Goal: Information Seeking & Learning: Learn about a topic

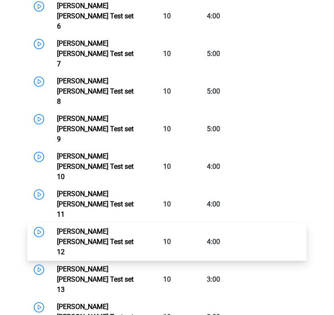
scroll to position [804, 0]
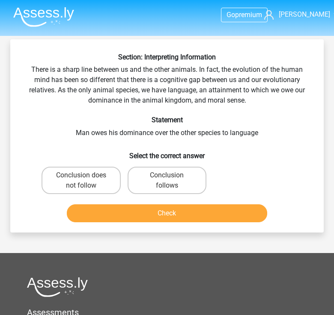
scroll to position [11, 0]
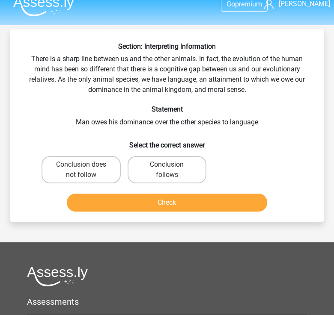
click at [154, 167] on label "Conclusion follows" at bounding box center [167, 169] width 79 height 27
click at [167, 167] on input "Conclusion follows" at bounding box center [170, 168] width 6 height 6
radio input "true"
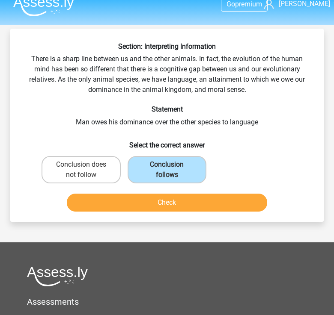
click at [147, 202] on button "Check" at bounding box center [167, 203] width 201 height 18
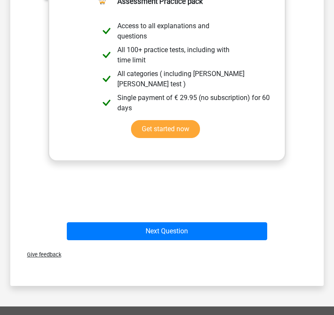
click at [137, 242] on div "Next Question" at bounding box center [167, 233] width 258 height 21
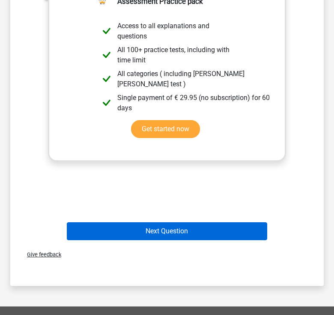
click at [137, 234] on button "Next Question" at bounding box center [167, 232] width 201 height 18
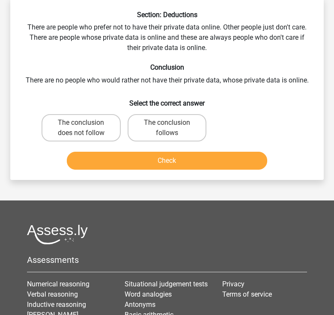
scroll to position [39, 0]
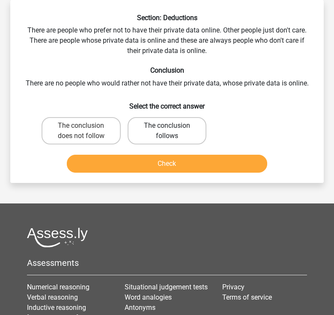
click at [173, 137] on label "The conclusion follows" at bounding box center [167, 130] width 79 height 27
click at [172, 131] on input "The conclusion follows" at bounding box center [170, 129] width 6 height 6
radio input "true"
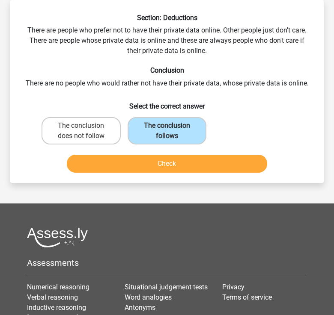
click at [160, 157] on button "Check" at bounding box center [167, 164] width 201 height 18
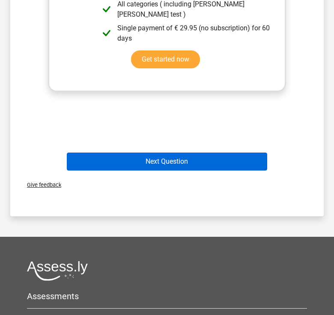
click at [139, 158] on button "Next Question" at bounding box center [167, 162] width 201 height 18
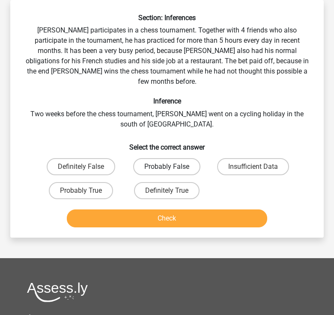
click at [158, 158] on label "Probably False" at bounding box center [166, 166] width 67 height 17
click at [167, 167] on input "Probably False" at bounding box center [170, 170] width 6 height 6
radio input "true"
click at [139, 217] on div "Check" at bounding box center [167, 220] width 258 height 21
click at [136, 215] on button "Check" at bounding box center [167, 219] width 201 height 18
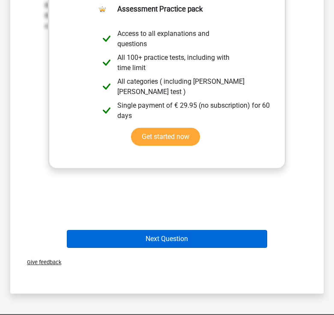
click at [142, 230] on button "Next Question" at bounding box center [167, 239] width 201 height 18
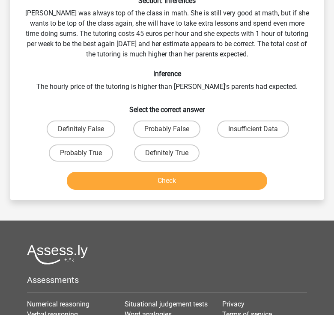
scroll to position [50, 0]
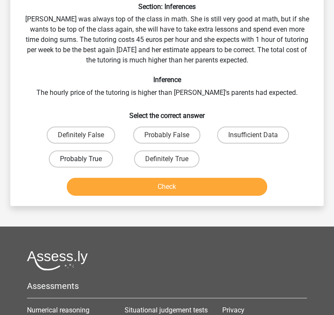
click at [93, 159] on label "Probably True" at bounding box center [81, 159] width 64 height 17
click at [86, 159] on input "Probably True" at bounding box center [84, 162] width 6 height 6
radio input "true"
click at [107, 183] on button "Check" at bounding box center [167, 187] width 201 height 18
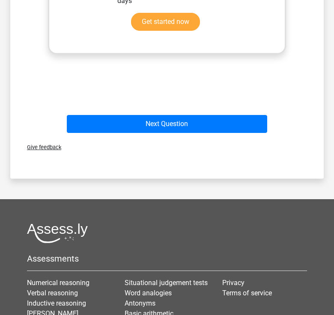
scroll to position [402, 0]
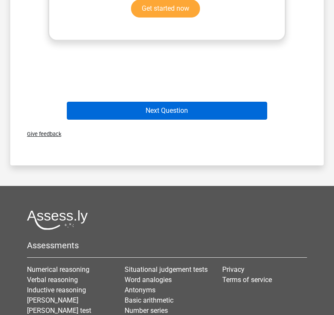
click at [130, 106] on button "Next Question" at bounding box center [167, 111] width 201 height 18
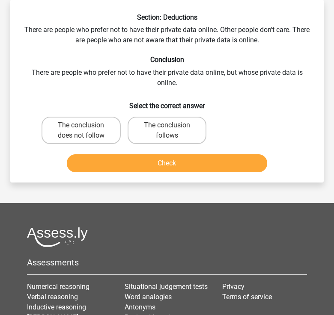
scroll to position [39, 0]
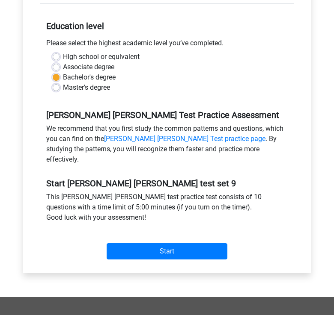
scroll to position [202, 0]
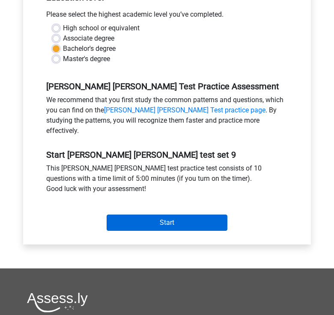
click at [153, 215] on input "Start" at bounding box center [167, 223] width 121 height 16
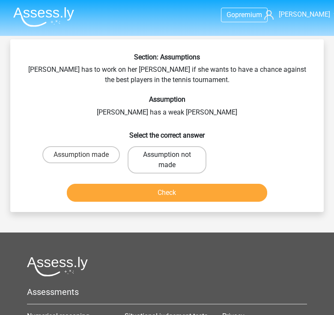
click at [159, 160] on label "Assumption not made" at bounding box center [167, 159] width 79 height 27
click at [167, 160] on input "Assumption not made" at bounding box center [170, 158] width 6 height 6
radio input "true"
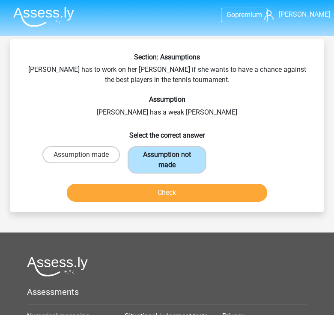
click at [159, 167] on label "Assumption not made" at bounding box center [167, 159] width 79 height 27
click at [167, 160] on input "Assumption not made" at bounding box center [170, 158] width 6 height 6
click at [159, 187] on button "Check" at bounding box center [167, 193] width 201 height 18
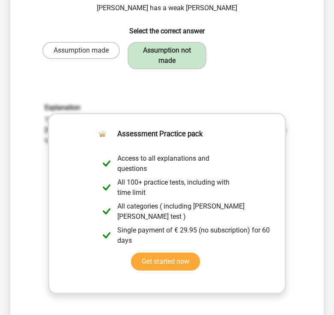
scroll to position [178, 0]
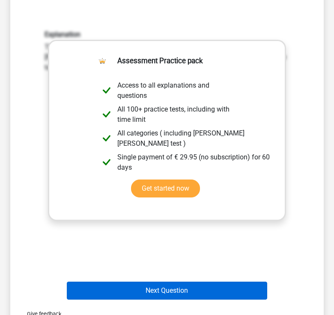
click at [154, 288] on button "Next Question" at bounding box center [167, 291] width 201 height 18
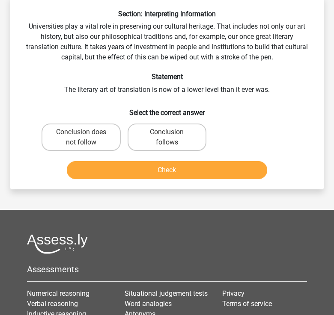
scroll to position [39, 0]
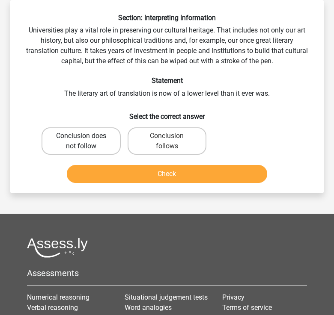
click at [86, 135] on label "Conclusion does not follow" at bounding box center [81, 141] width 79 height 27
click at [86, 136] on input "Conclusion does not follow" at bounding box center [84, 139] width 6 height 6
radio input "true"
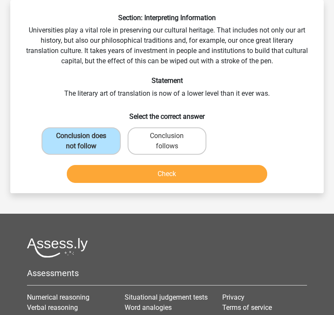
click at [102, 175] on button "Check" at bounding box center [167, 174] width 201 height 18
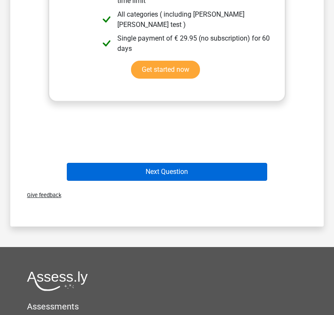
click at [166, 170] on button "Next Question" at bounding box center [167, 172] width 201 height 18
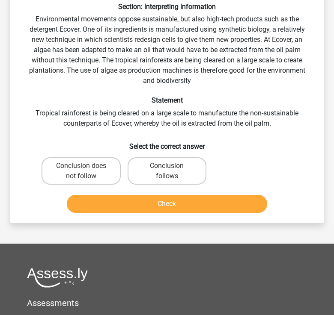
scroll to position [52, 0]
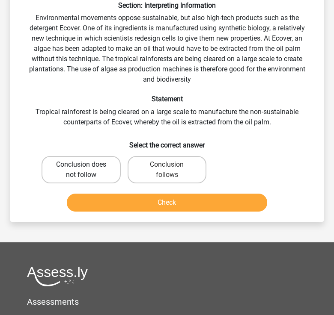
click at [77, 178] on label "Conclusion does not follow" at bounding box center [81, 169] width 79 height 27
click at [81, 170] on input "Conclusion does not follow" at bounding box center [84, 168] width 6 height 6
radio input "true"
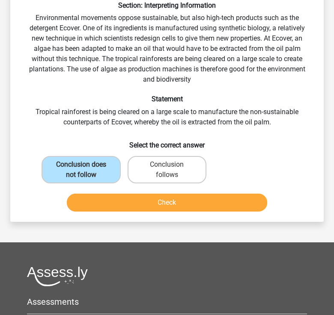
click at [83, 196] on button "Check" at bounding box center [167, 203] width 201 height 18
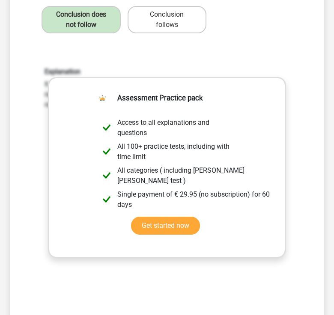
scroll to position [236, 0]
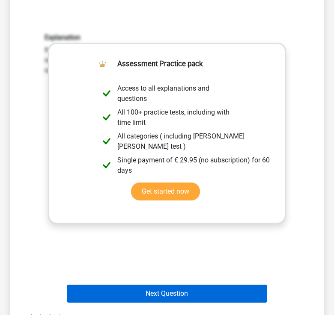
click at [137, 288] on button "Next Question" at bounding box center [167, 294] width 201 height 18
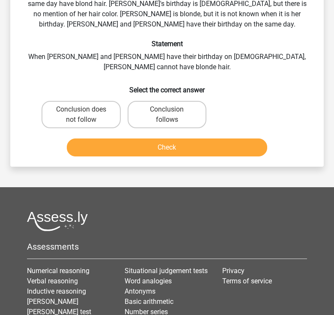
scroll to position [39, 0]
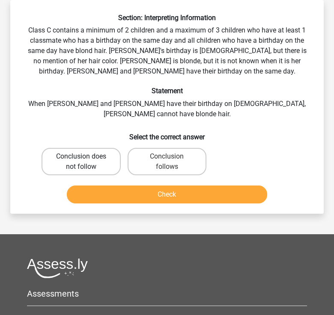
click at [78, 148] on label "Conclusion does not follow" at bounding box center [81, 161] width 79 height 27
click at [81, 157] on input "Conclusion does not follow" at bounding box center [84, 160] width 6 height 6
radio input "true"
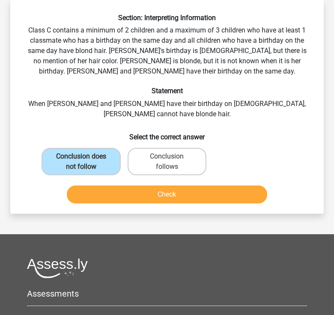
click at [110, 189] on button "Check" at bounding box center [167, 195] width 201 height 18
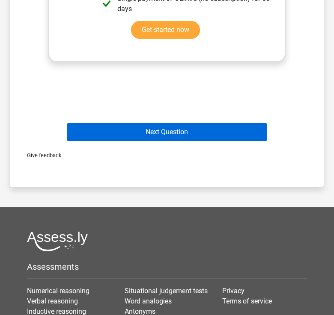
click at [136, 129] on button "Next Question" at bounding box center [167, 132] width 201 height 18
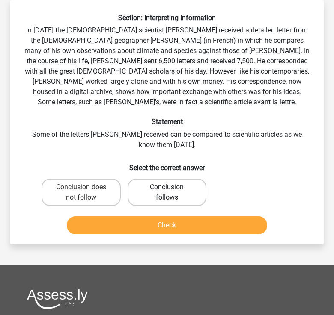
click at [161, 190] on label "Conclusion follows" at bounding box center [167, 192] width 79 height 27
click at [167, 190] on input "Conclusion follows" at bounding box center [170, 190] width 6 height 6
radio input "true"
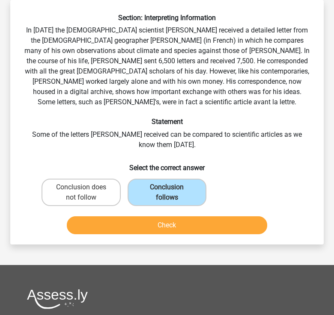
click at [160, 224] on button "Check" at bounding box center [167, 226] width 201 height 18
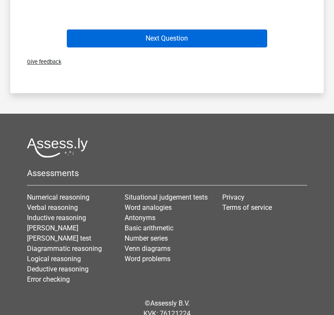
click at [165, 37] on button "Next Question" at bounding box center [167, 39] width 201 height 18
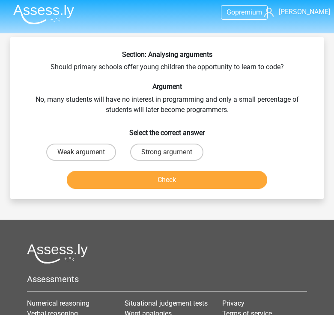
scroll to position [0, 0]
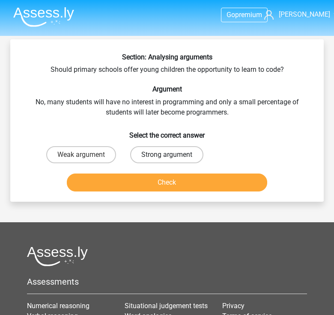
click at [156, 157] on label "Strong argument" at bounding box center [166, 154] width 73 height 17
click at [167, 157] on input "Strong argument" at bounding box center [170, 158] width 6 height 6
radio input "true"
click at [148, 192] on button "Check" at bounding box center [167, 183] width 201 height 18
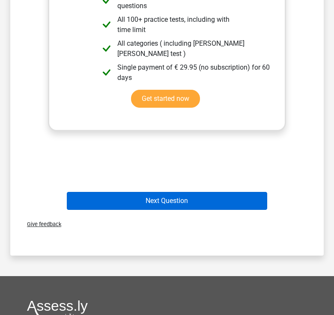
click at [142, 196] on button "Next Question" at bounding box center [167, 201] width 201 height 18
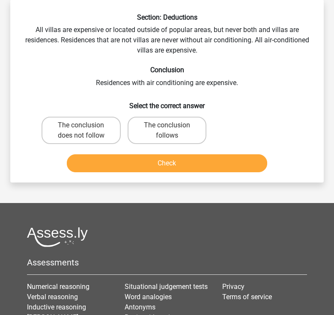
scroll to position [39, 0]
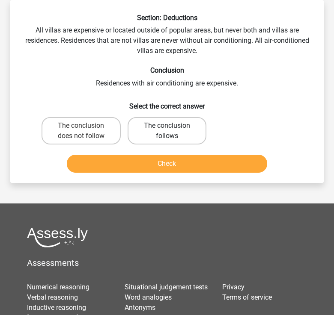
click at [154, 132] on label "The conclusion follows" at bounding box center [167, 130] width 79 height 27
click at [167, 131] on input "The conclusion follows" at bounding box center [170, 129] width 6 height 6
radio input "true"
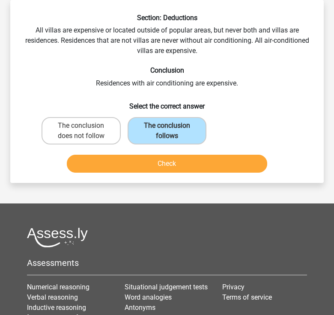
click at [155, 160] on button "Check" at bounding box center [167, 164] width 201 height 18
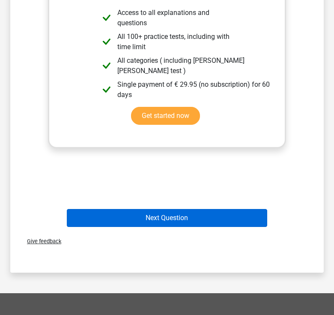
click at [149, 220] on button "Next Question" at bounding box center [167, 218] width 201 height 18
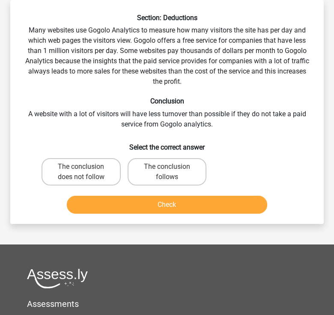
click at [168, 169] on input "The conclusion follows" at bounding box center [170, 170] width 6 height 6
radio input "true"
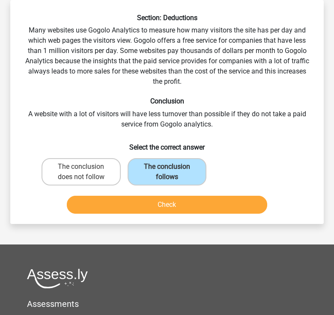
click at [143, 202] on button "Check" at bounding box center [167, 205] width 201 height 18
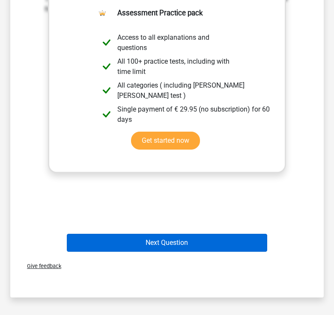
click at [119, 238] on button "Next Question" at bounding box center [167, 243] width 201 height 18
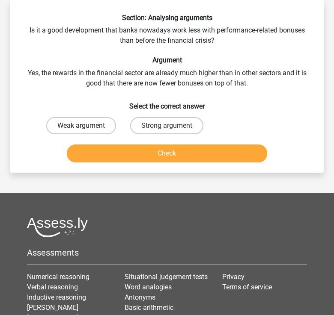
click at [66, 122] on label "Weak argument" at bounding box center [81, 125] width 70 height 17
click at [81, 126] on input "Weak argument" at bounding box center [84, 129] width 6 height 6
radio input "true"
click at [119, 157] on button "Check" at bounding box center [167, 154] width 201 height 18
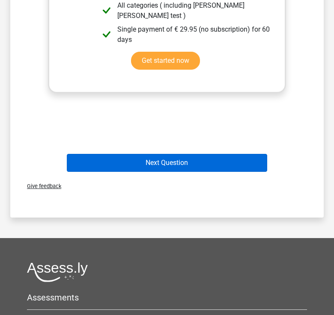
click at [172, 166] on button "Next Question" at bounding box center [167, 163] width 201 height 18
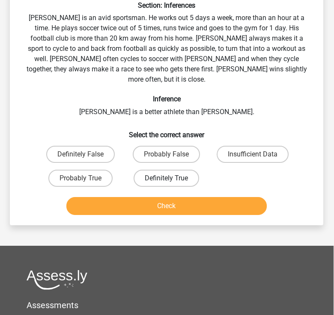
scroll to position [52, 0]
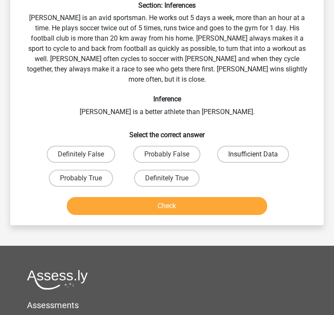
click at [243, 146] on label "Insufficient Data" at bounding box center [253, 154] width 72 height 17
click at [253, 154] on input "Insufficient Data" at bounding box center [256, 157] width 6 height 6
radio input "true"
click at [190, 197] on button "Check" at bounding box center [167, 206] width 201 height 18
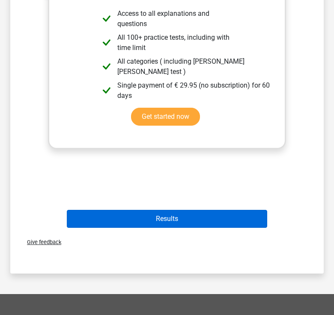
scroll to position [328, 0]
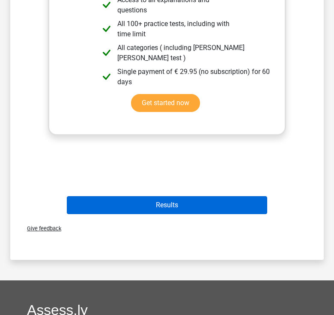
click at [157, 196] on button "Results" at bounding box center [167, 205] width 201 height 18
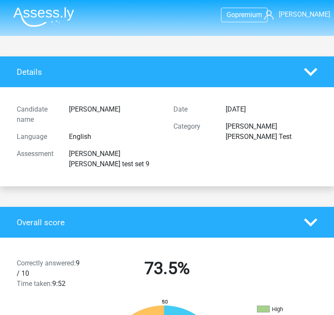
scroll to position [860, 0]
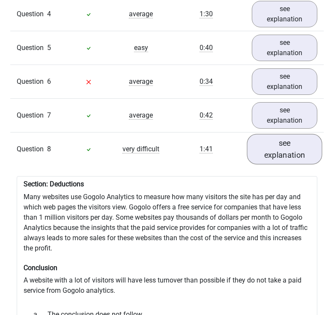
click at [284, 134] on link "see explanation" at bounding box center [284, 149] width 75 height 30
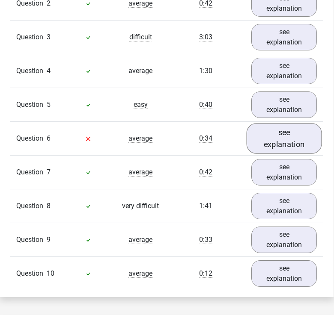
scroll to position [803, 0]
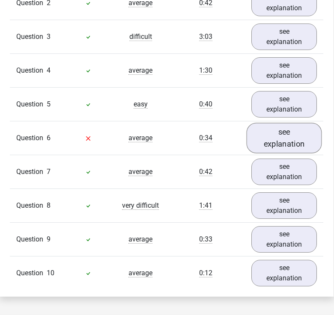
click at [281, 125] on link "see explanation" at bounding box center [283, 138] width 75 height 30
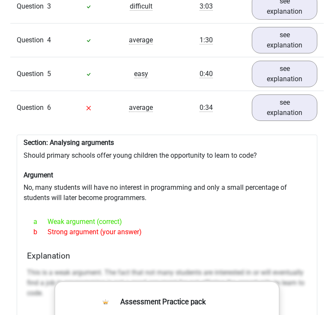
scroll to position [831, 0]
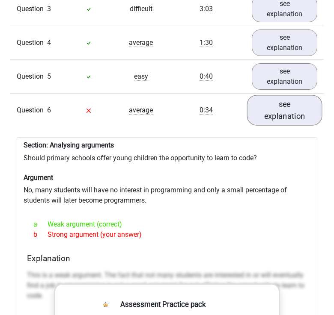
click at [294, 99] on link "see explanation" at bounding box center [284, 110] width 75 height 30
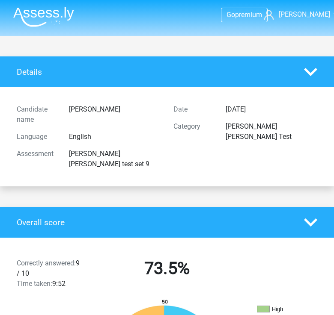
scroll to position [0, 0]
